Goal: Find specific page/section: Find specific page/section

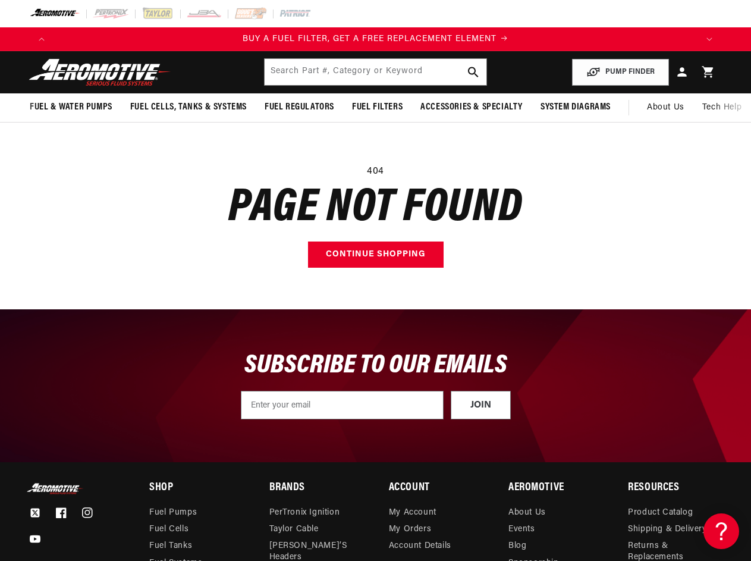
scroll to position [0, 1288]
click at [375, 280] on main "404 Page not found Continue shopping" at bounding box center [375, 215] width 751 height 187
click at [42, 39] on icon "Translation missing: en.sections.announcements.previous_announcement" at bounding box center [42, 39] width 6 height 4
click at [709, 39] on icon "Translation missing: en.sections.announcements.next_announcement" at bounding box center [709, 39] width 6 height 4
click at [375, 72] on input "text" at bounding box center [375, 72] width 221 height 26
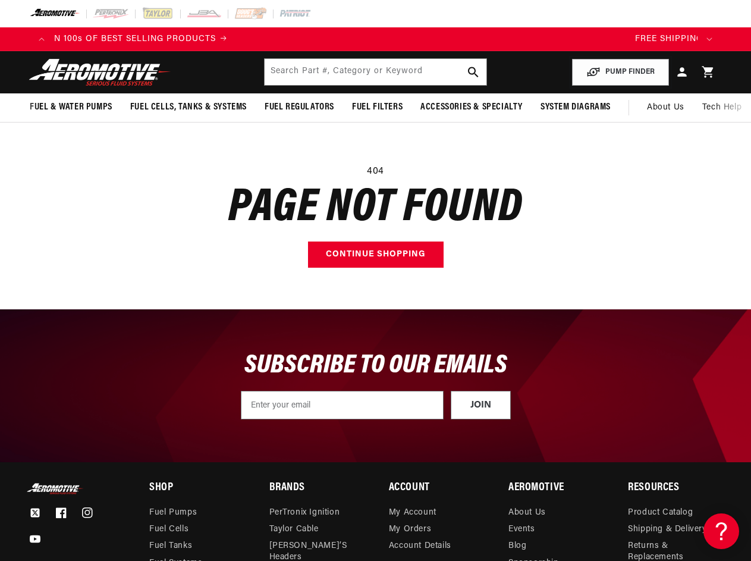
click at [621, 72] on button "PUMP FINDER" at bounding box center [620, 72] width 97 height 27
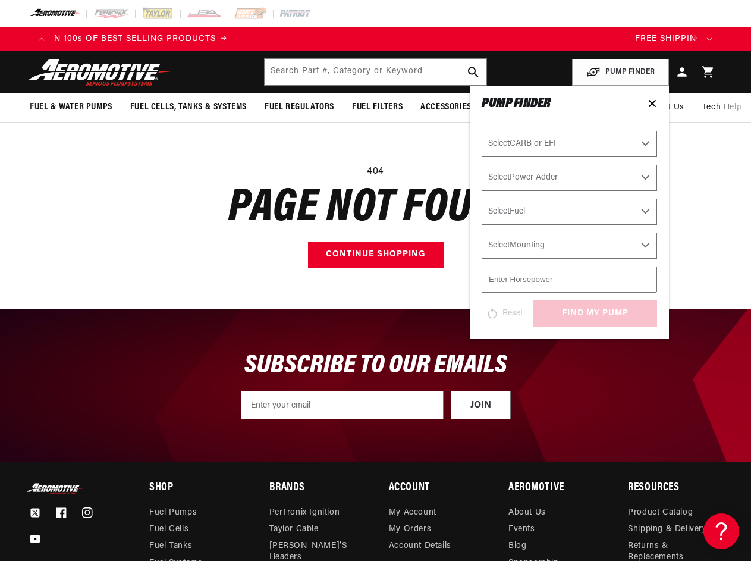
click at [71, 107] on span "Fuel & Water Pumps" at bounding box center [71, 107] width 83 height 12
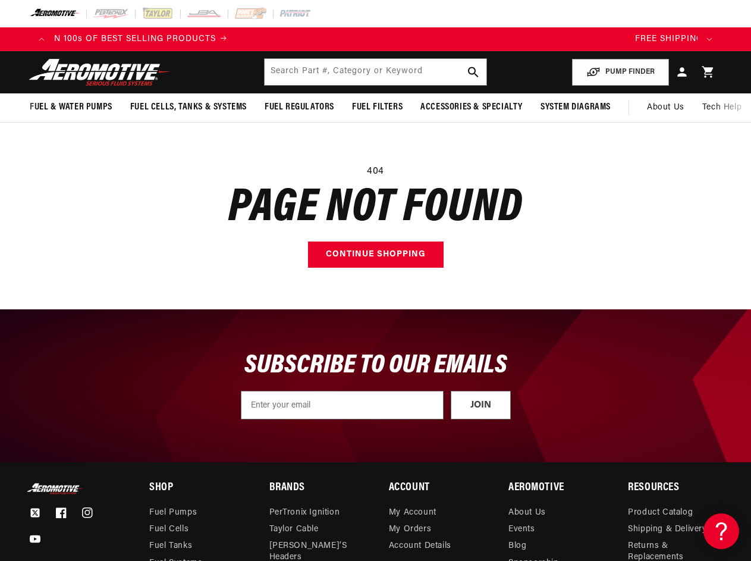
click at [188, 107] on span "Fuel Cells, Tanks & Systems" at bounding box center [188, 107] width 117 height 12
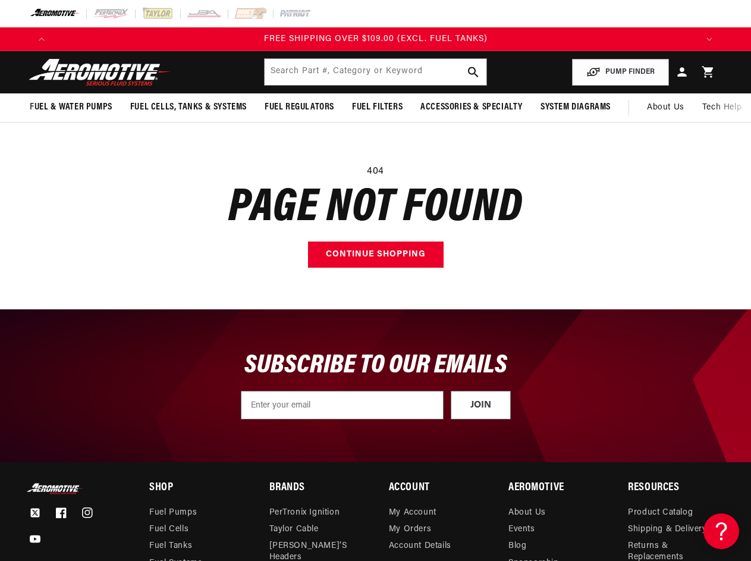
click at [299, 107] on span "Fuel Regulators" at bounding box center [300, 107] width 70 height 12
click at [377, 107] on span "Fuel Filters" at bounding box center [377, 107] width 51 height 12
